Goal: Task Accomplishment & Management: Use online tool/utility

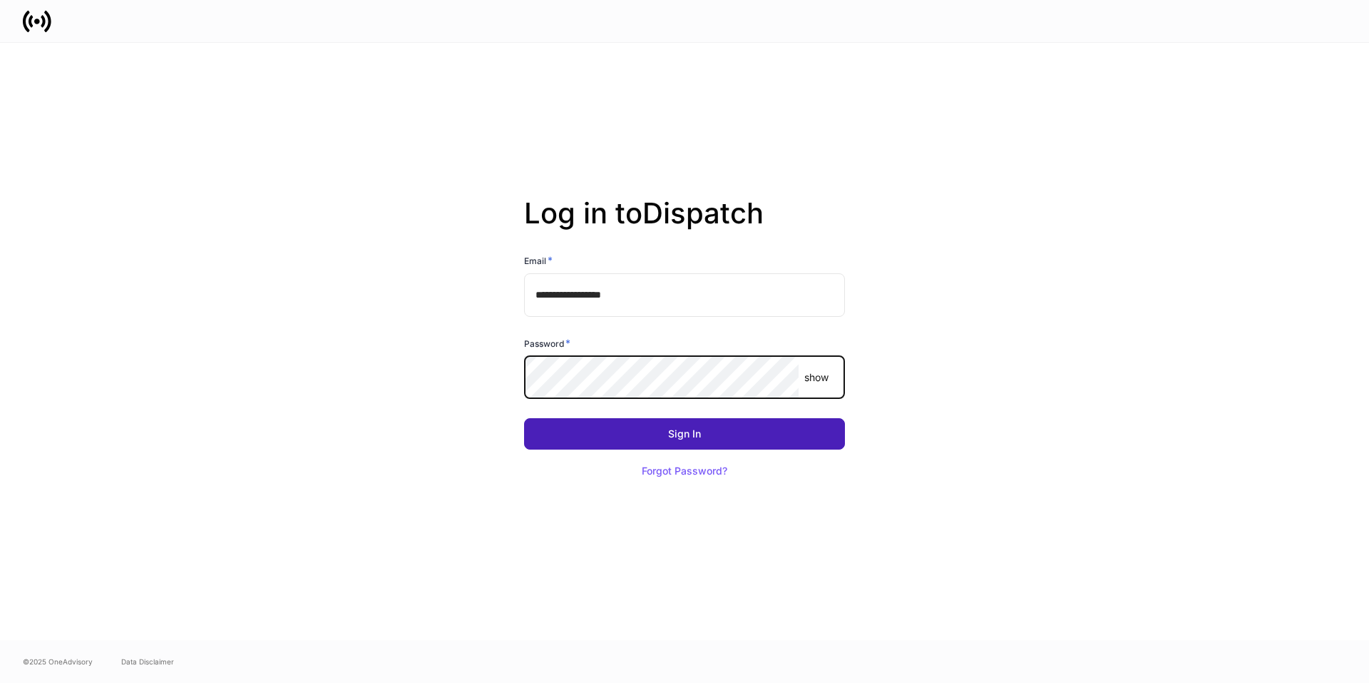
click at [643, 433] on button "Sign In" at bounding box center [684, 433] width 321 height 31
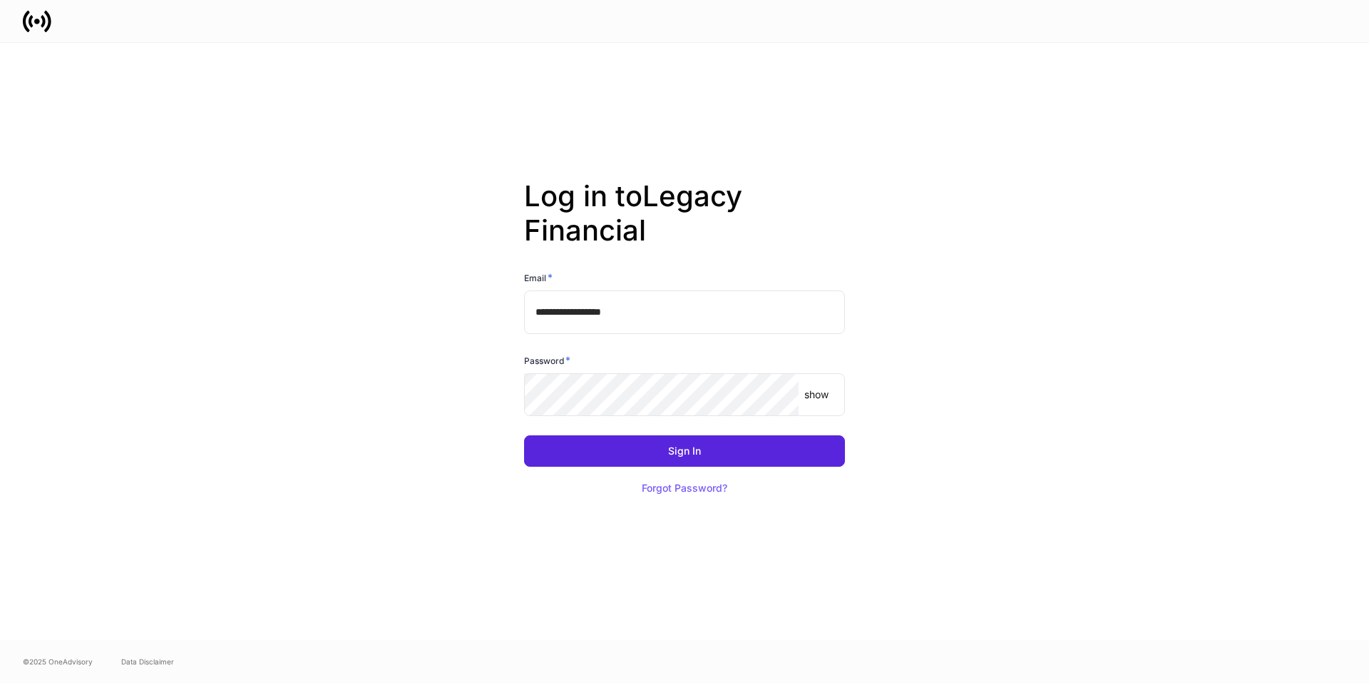
click at [663, 300] on input "**********" at bounding box center [684, 311] width 321 height 43
type input "**********"
click at [668, 456] on button "Sign In" at bounding box center [684, 450] width 321 height 31
